Goal: Information Seeking & Learning: Learn about a topic

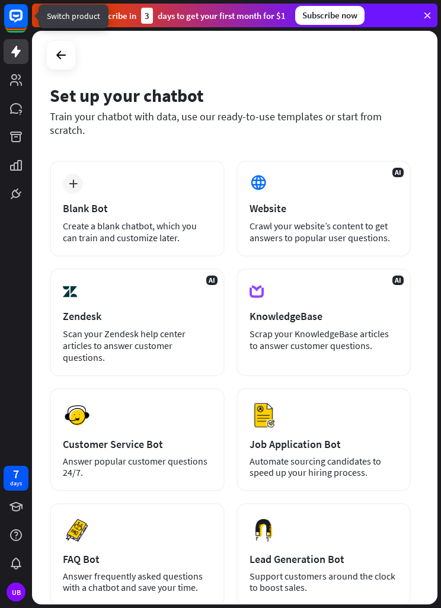
click at [12, 16] on rect at bounding box center [16, 16] width 24 height 24
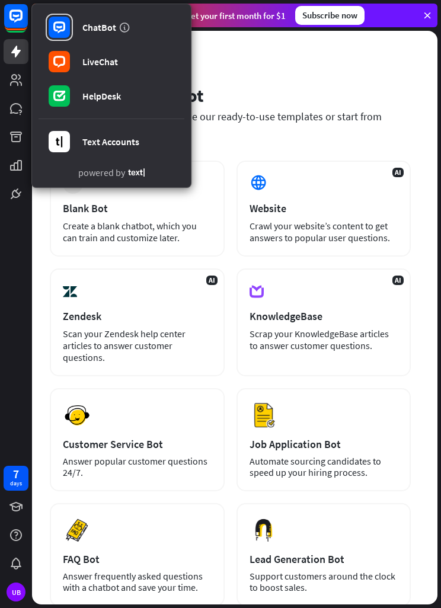
click at [66, 59] on rect at bounding box center [59, 61] width 21 height 21
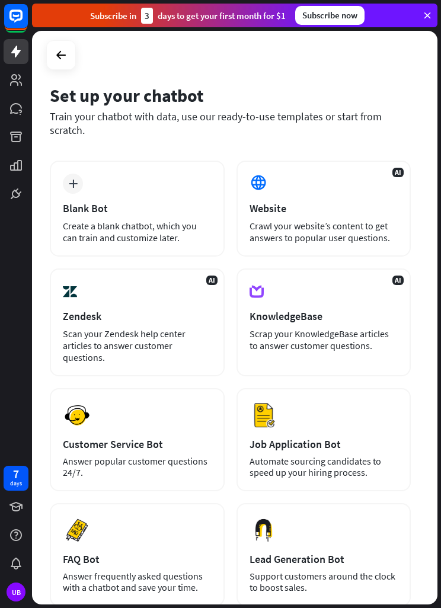
click at [0, 0] on icon at bounding box center [0, 0] width 0 height 0
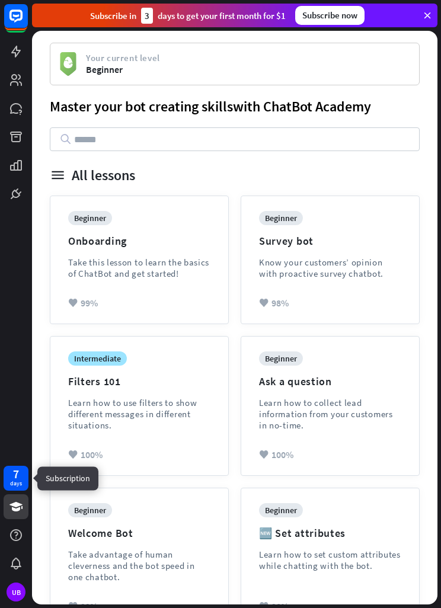
click at [12, 475] on div "7 days" at bounding box center [16, 478] width 12 height 19
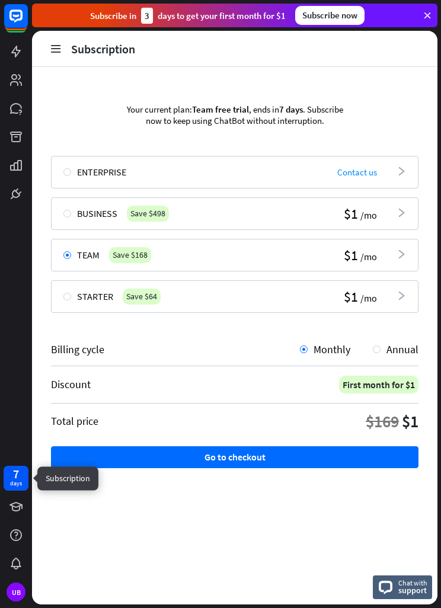
click at [17, 589] on div "UB" at bounding box center [16, 592] width 19 height 19
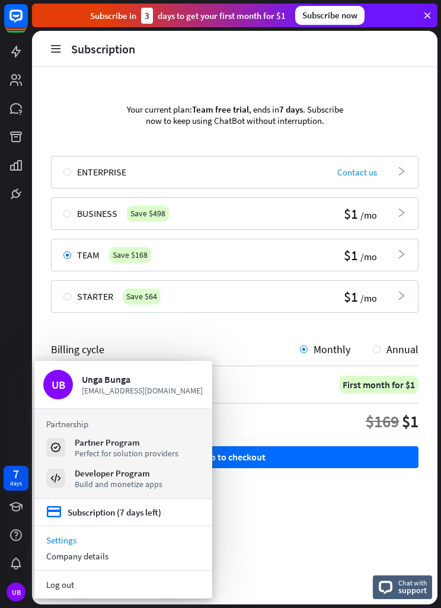
click at [97, 513] on div "Subscription (7 days left)" at bounding box center [115, 512] width 94 height 11
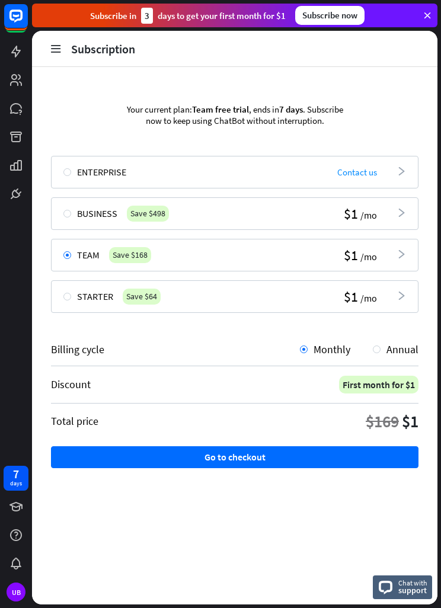
click at [68, 169] on div at bounding box center [67, 172] width 8 height 8
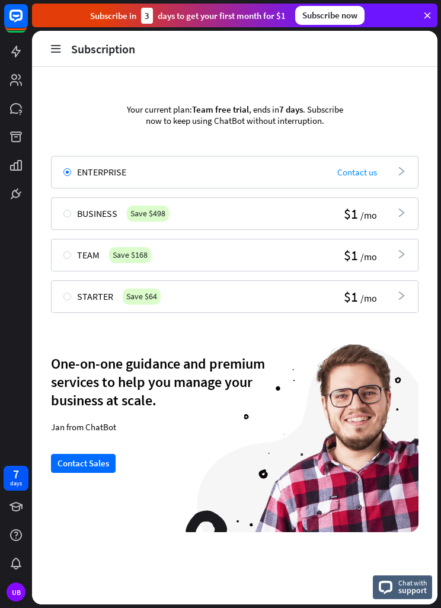
click at [359, 171] on span "Contact us" at bounding box center [357, 172] width 40 height 11
click at [401, 170] on icon "arrowhead_right" at bounding box center [401, 171] width 9 height 9
click at [408, 181] on div "Enterprise Contact us arrowhead_right" at bounding box center [235, 172] width 368 height 33
click at [371, 165] on div "Enterprise Contact us arrowhead_right" at bounding box center [235, 172] width 368 height 33
click at [346, 176] on span "Contact us" at bounding box center [357, 172] width 40 height 11
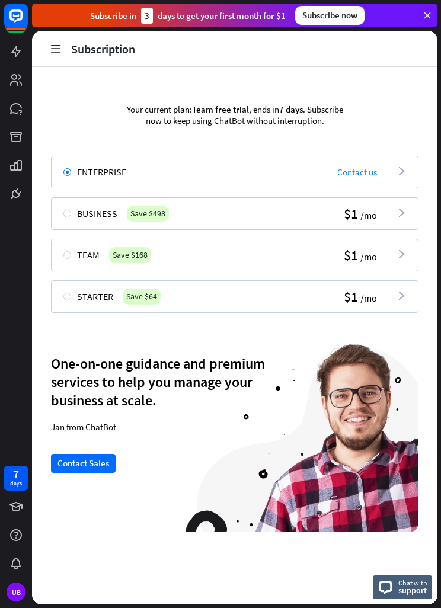
click at [346, 171] on span "Contact us" at bounding box center [357, 172] width 40 height 11
click at [356, 173] on span "Contact us" at bounding box center [357, 172] width 40 height 11
click at [400, 582] on span "Chat with" at bounding box center [412, 582] width 29 height 11
click at [408, 589] on span "support" at bounding box center [412, 590] width 29 height 11
click at [398, 583] on div "Chat with support" at bounding box center [402, 588] width 59 height 24
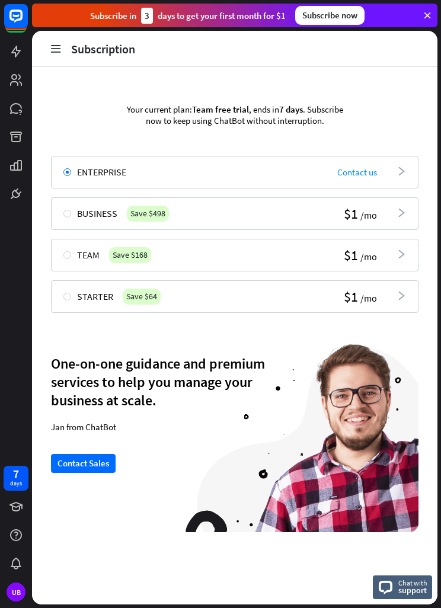
click at [404, 585] on span "Chat with" at bounding box center [412, 582] width 29 height 11
click at [398, 591] on span "support" at bounding box center [412, 590] width 29 height 11
click at [404, 585] on span "support" at bounding box center [412, 590] width 29 height 11
click at [0, 0] on icon at bounding box center [0, 0] width 0 height 0
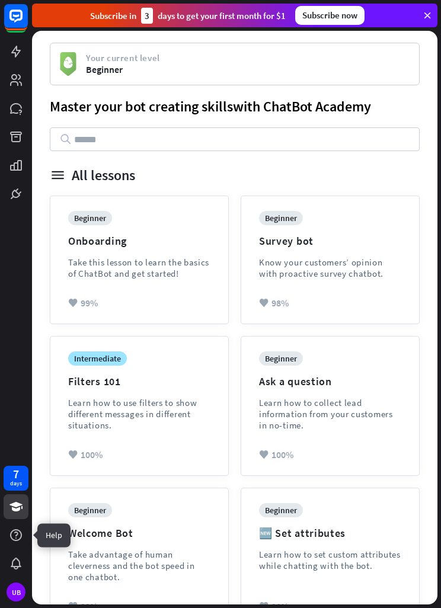
click at [0, 0] on icon at bounding box center [0, 0] width 0 height 0
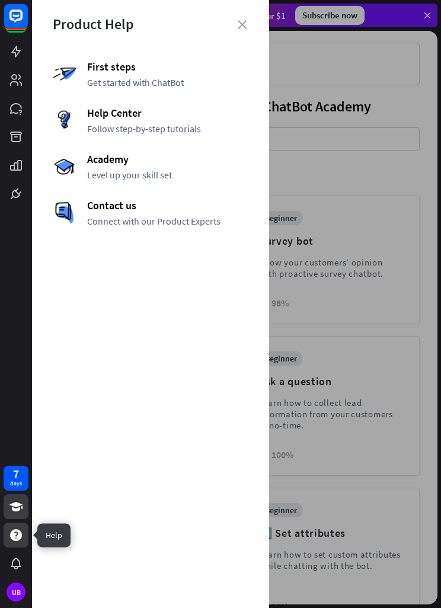
click at [14, 533] on icon at bounding box center [16, 535] width 12 height 12
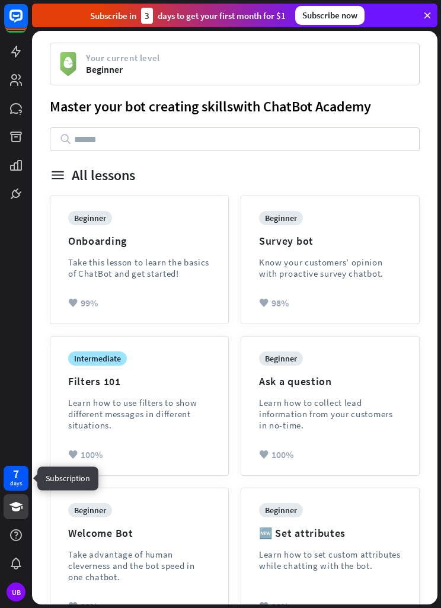
click at [18, 478] on div "7" at bounding box center [16, 474] width 6 height 11
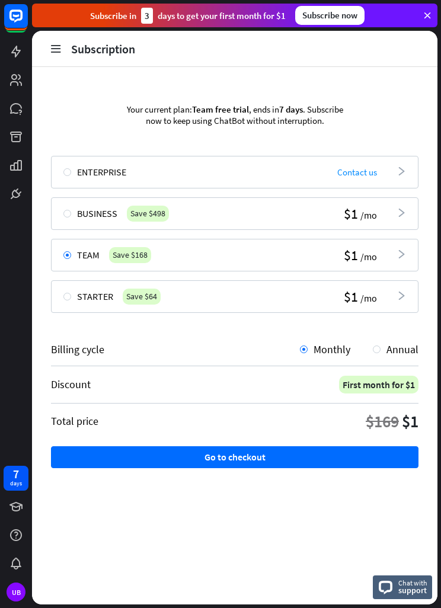
click at [402, 580] on span "Chat with" at bounding box center [412, 582] width 29 height 11
click at [390, 591] on icon at bounding box center [386, 588] width 14 height 14
click at [397, 589] on div "Chat with support" at bounding box center [402, 588] width 59 height 24
click at [398, 583] on span "Chat with" at bounding box center [412, 582] width 29 height 11
click at [400, 583] on span "Chat with" at bounding box center [412, 582] width 29 height 11
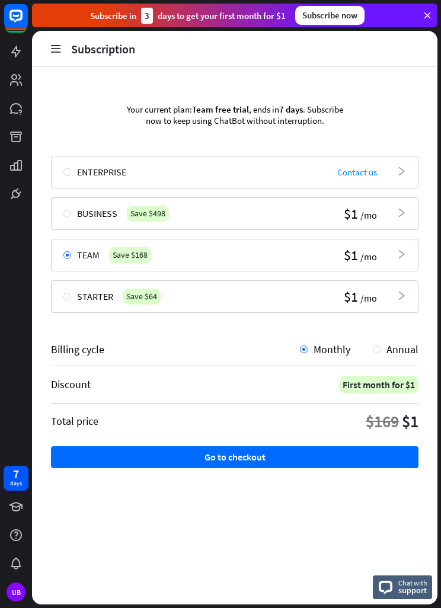
click at [414, 585] on span "support" at bounding box center [412, 590] width 29 height 11
click at [70, 173] on div at bounding box center [67, 172] width 8 height 8
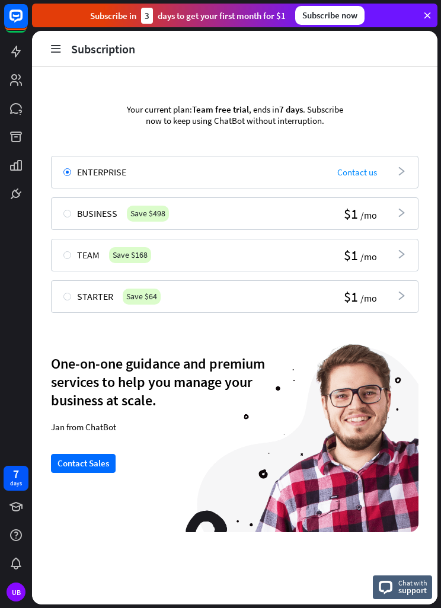
click at [76, 466] on button "Contact Sales" at bounding box center [83, 463] width 65 height 19
click at [403, 583] on span "Chat with" at bounding box center [412, 582] width 29 height 11
click at [20, 14] on rect at bounding box center [16, 16] width 24 height 24
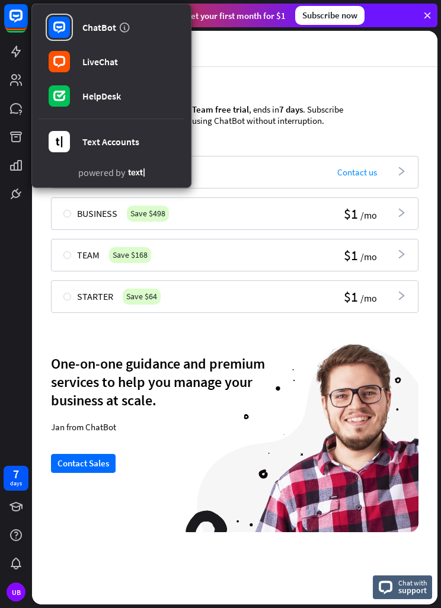
click at [81, 97] on link "HelpDesk" at bounding box center [112, 95] width 146 height 33
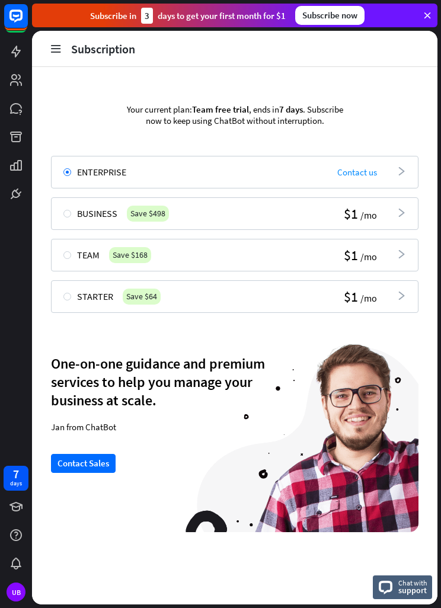
click at [390, 581] on icon at bounding box center [386, 588] width 14 height 14
click at [397, 583] on div "Chat with support" at bounding box center [402, 588] width 59 height 24
click at [399, 588] on span "support" at bounding box center [412, 590] width 29 height 11
click at [401, 579] on span "Chat with" at bounding box center [412, 582] width 29 height 11
click at [433, 11] on div "Subscribe in 3 days to get your first month for $1 Subscribe now" at bounding box center [235, 16] width 406 height 24
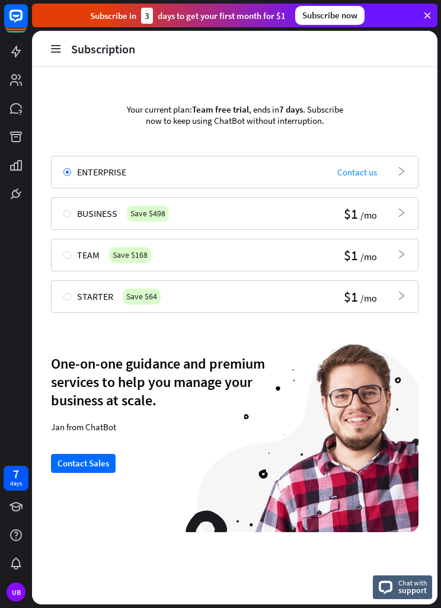
click at [430, 15] on icon at bounding box center [427, 15] width 11 height 11
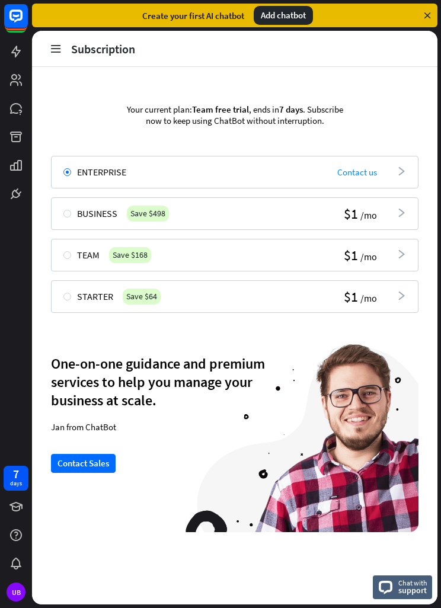
click at [0, 0] on icon at bounding box center [0, 0] width 0 height 0
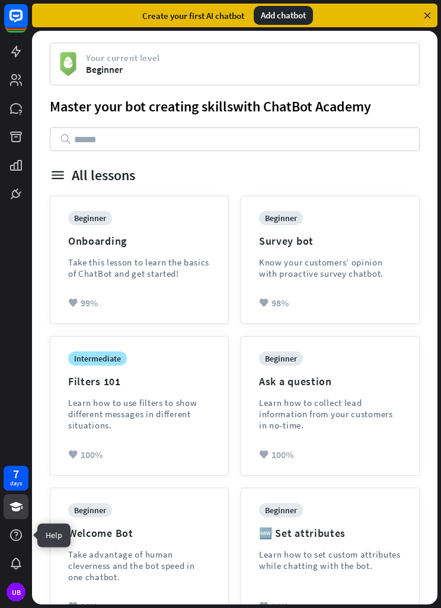
click at [0, 0] on icon at bounding box center [0, 0] width 0 height 0
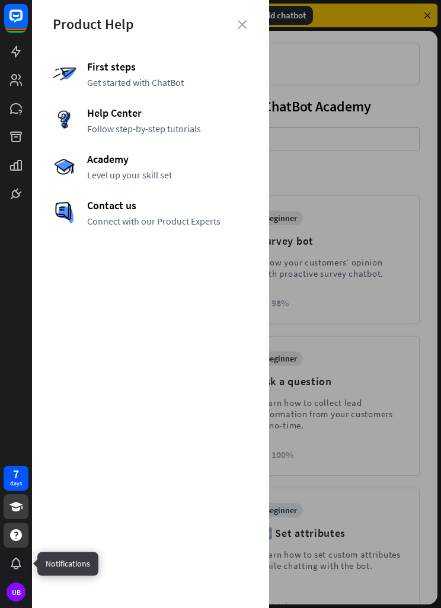
click at [0, 0] on icon at bounding box center [0, 0] width 0 height 0
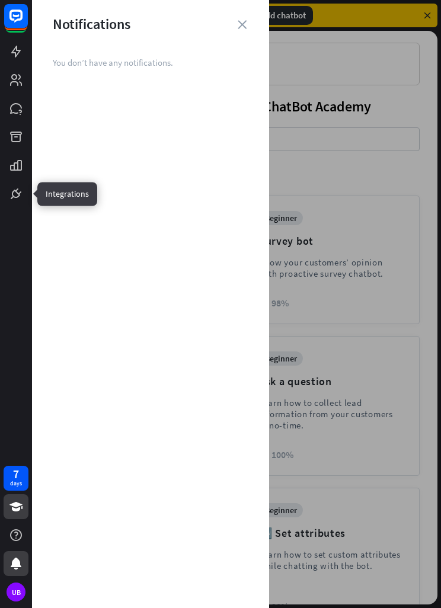
click at [0, 0] on icon at bounding box center [0, 0] width 0 height 0
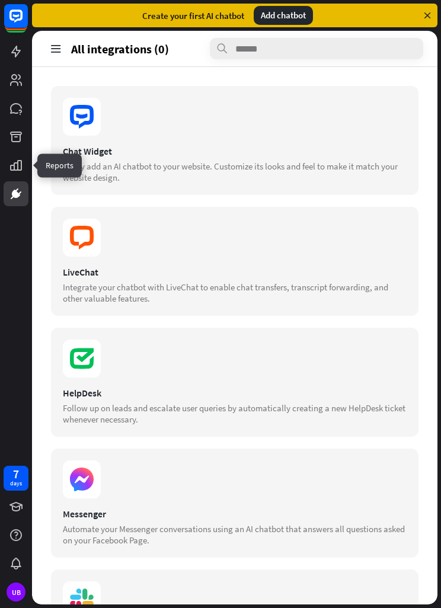
click at [0, 0] on icon at bounding box center [0, 0] width 0 height 0
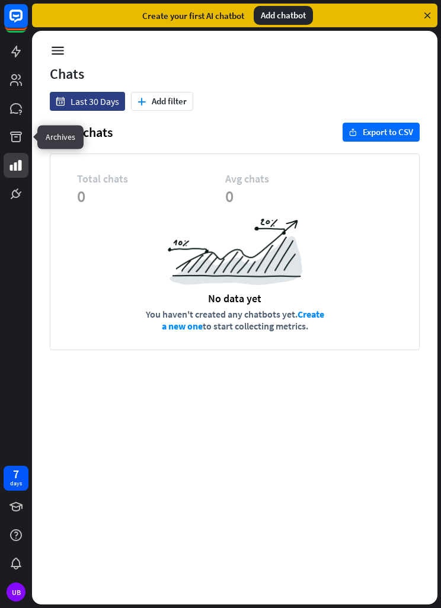
click at [0, 0] on icon at bounding box center [0, 0] width 0 height 0
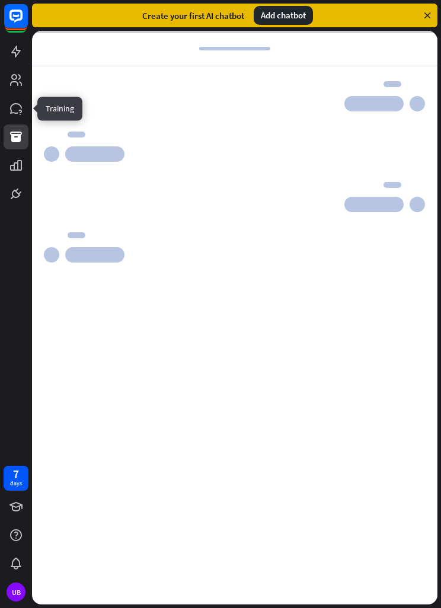
click at [0, 0] on icon at bounding box center [0, 0] width 0 height 0
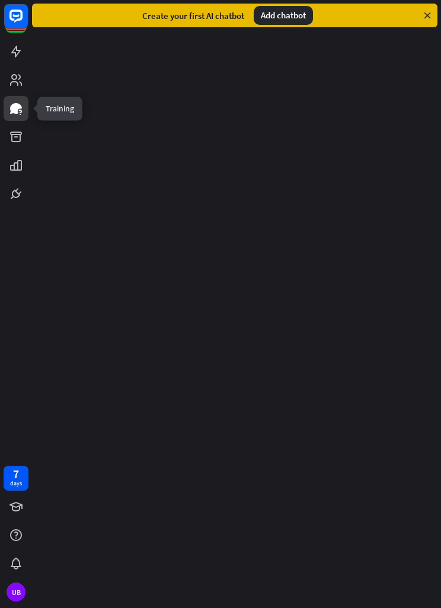
click at [7, 81] on link at bounding box center [16, 80] width 25 height 25
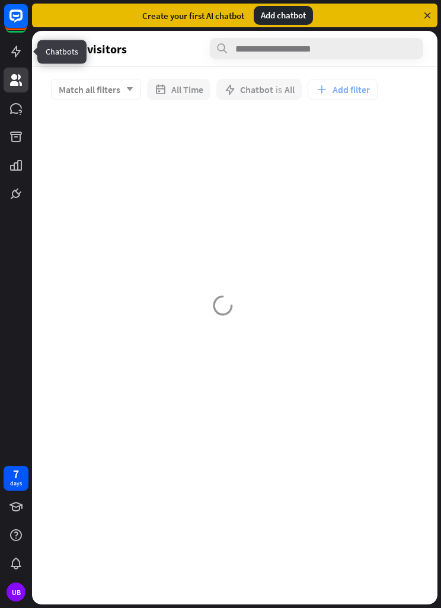
click at [0, 0] on icon at bounding box center [0, 0] width 0 height 0
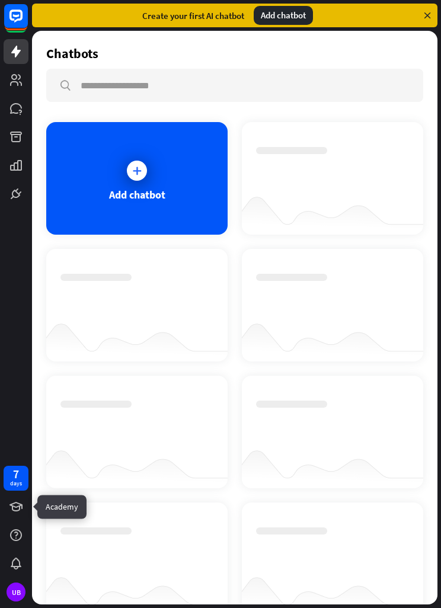
click at [0, 0] on icon at bounding box center [0, 0] width 0 height 0
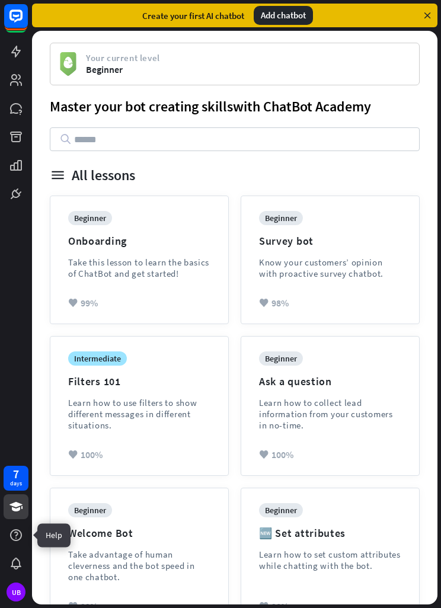
click at [0, 0] on icon at bounding box center [0, 0] width 0 height 0
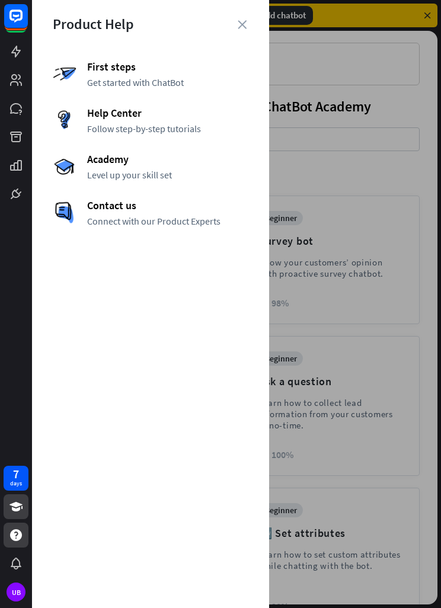
click at [110, 214] on div "Contact us Connect with our Product Experts" at bounding box center [151, 213] width 196 height 28
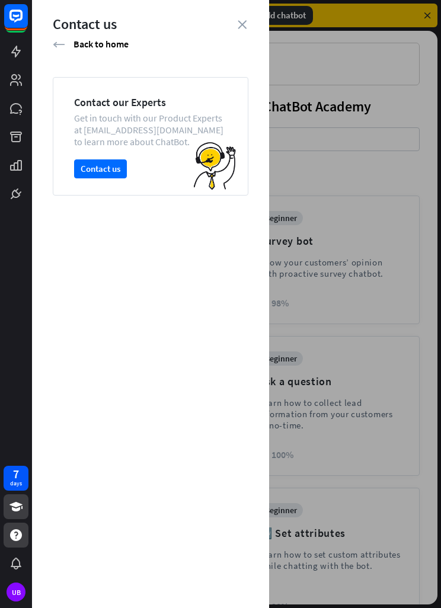
click at [100, 164] on button "Contact us" at bounding box center [100, 168] width 53 height 19
